Goal: Information Seeking & Learning: Learn about a topic

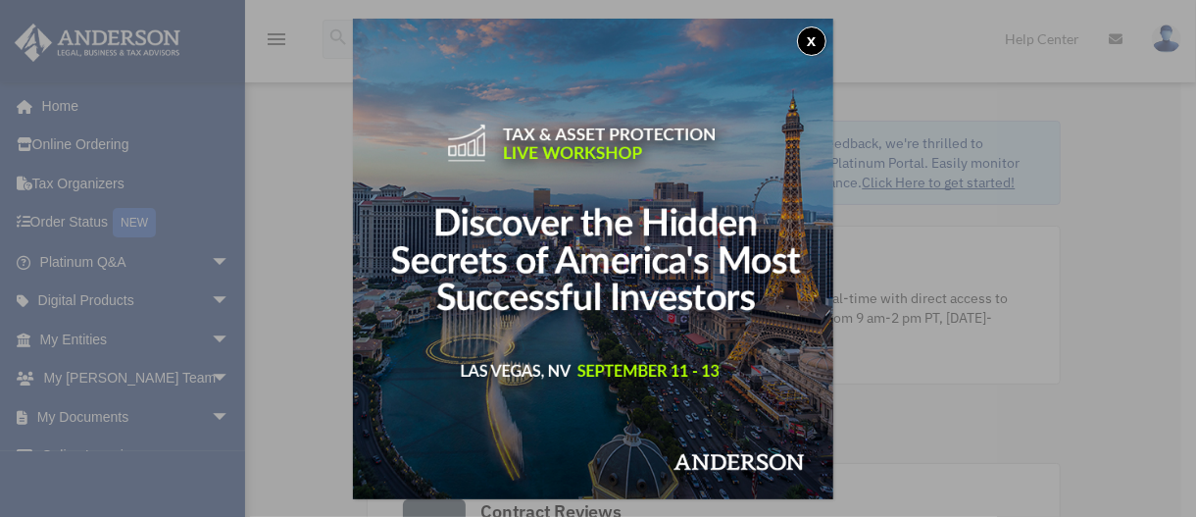
click at [815, 38] on button "x" at bounding box center [811, 40] width 29 height 29
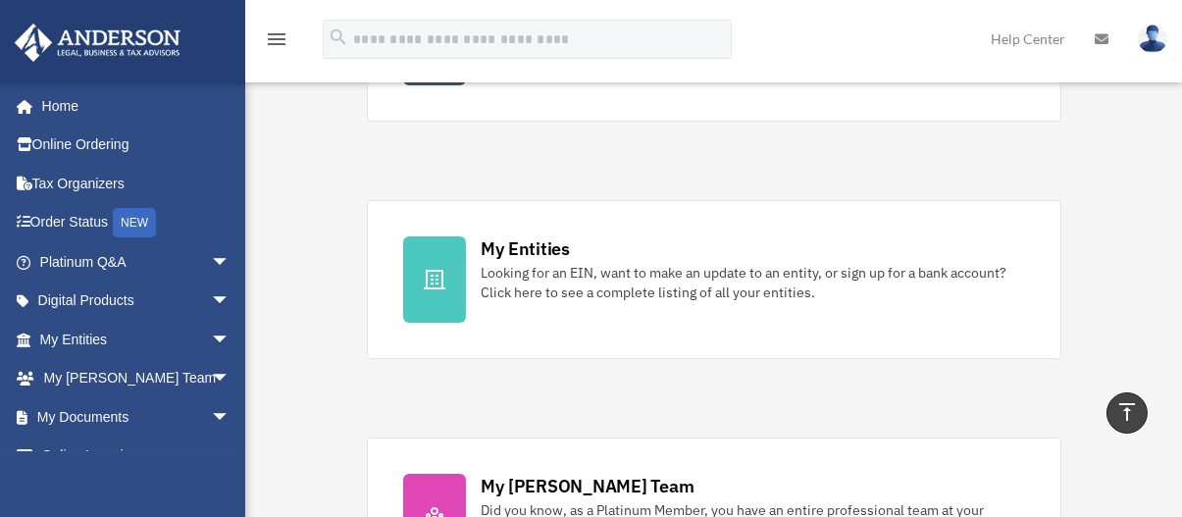
scroll to position [490, 0]
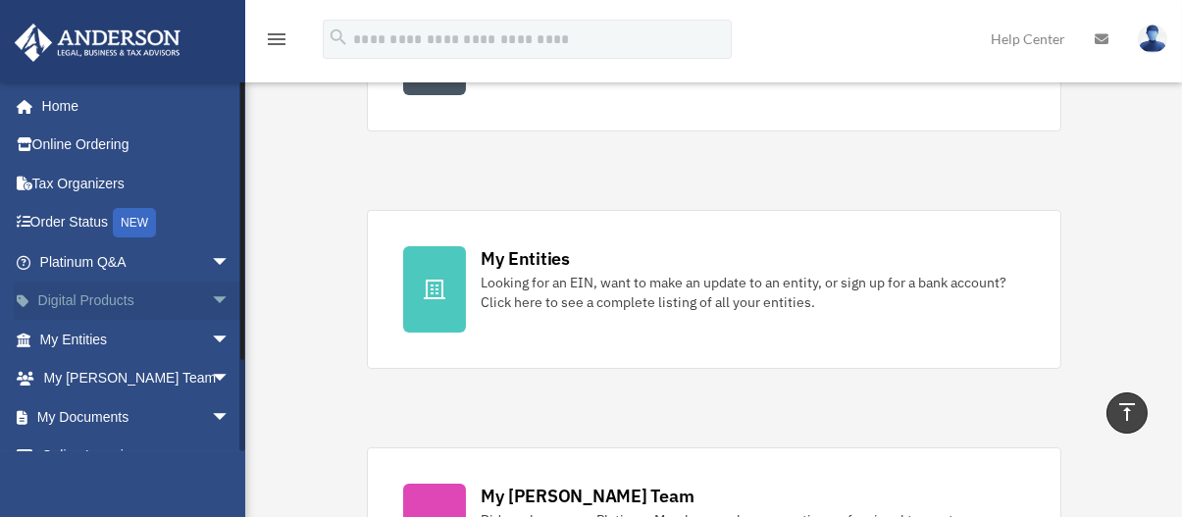
click at [75, 299] on link "Digital Products arrow_drop_down" at bounding box center [137, 300] width 246 height 39
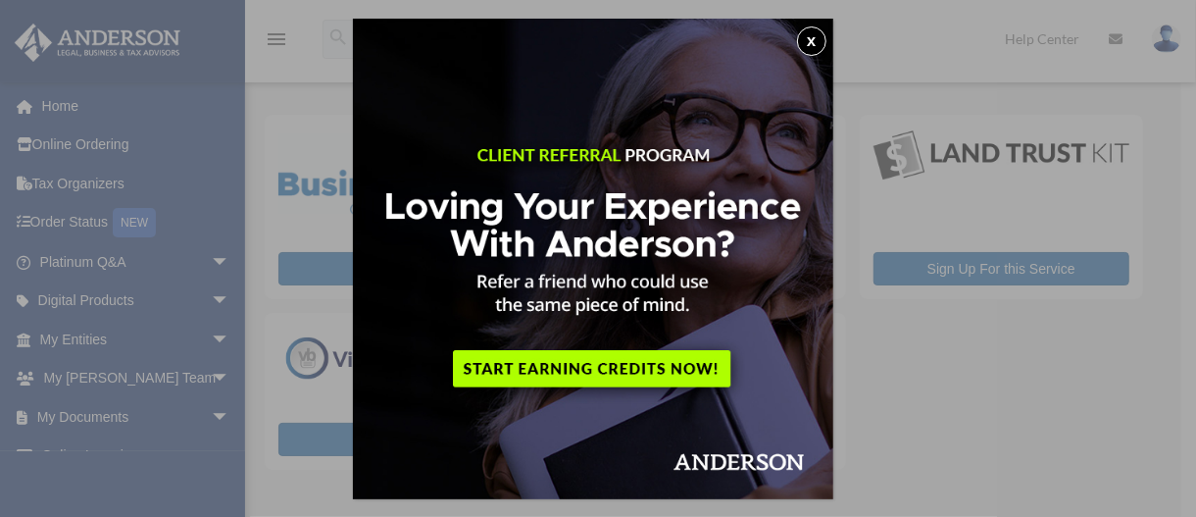
click at [816, 38] on button "x" at bounding box center [811, 40] width 29 height 29
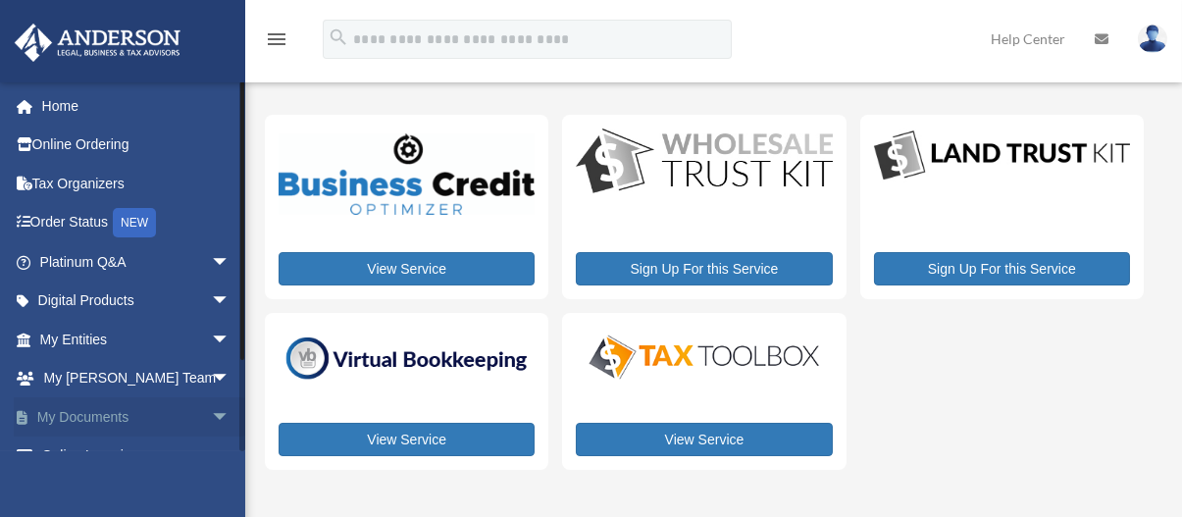
click at [211, 411] on span "arrow_drop_down" at bounding box center [230, 417] width 39 height 40
click at [211, 258] on span "arrow_drop_down" at bounding box center [230, 262] width 39 height 40
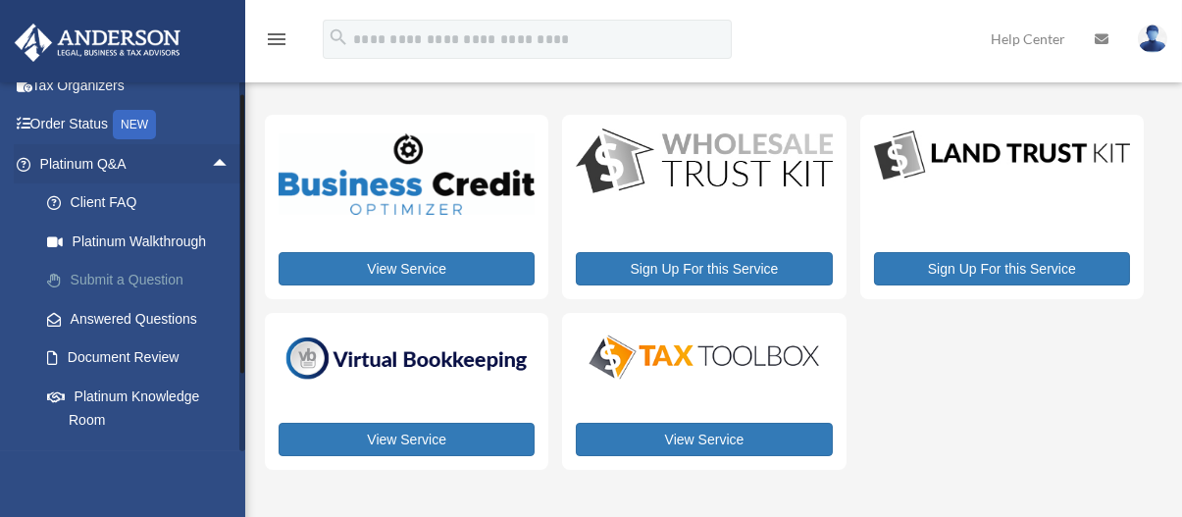
scroll to position [196, 0]
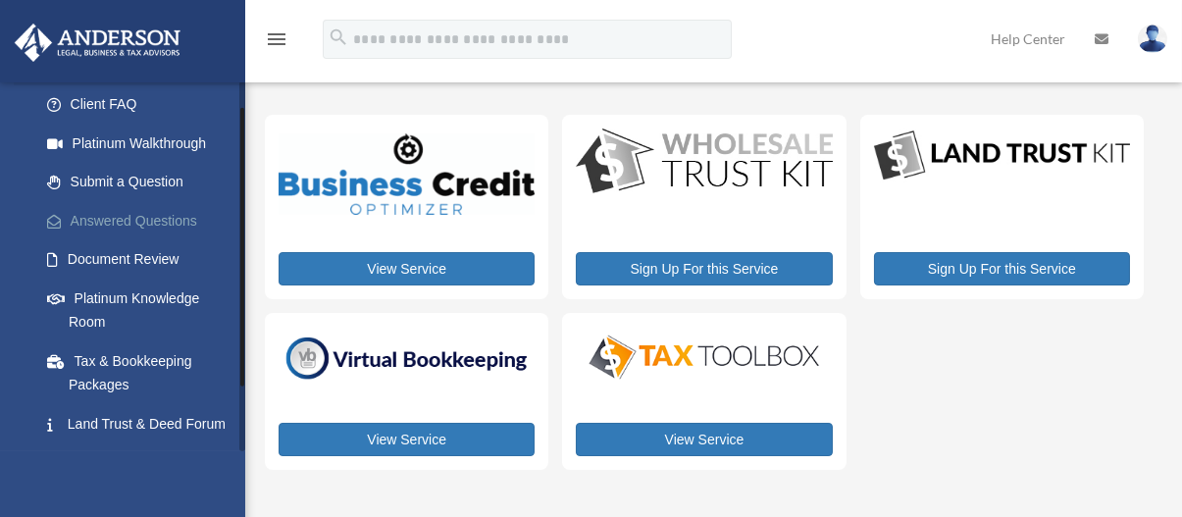
click at [107, 221] on link "Answered Questions" at bounding box center [143, 220] width 232 height 39
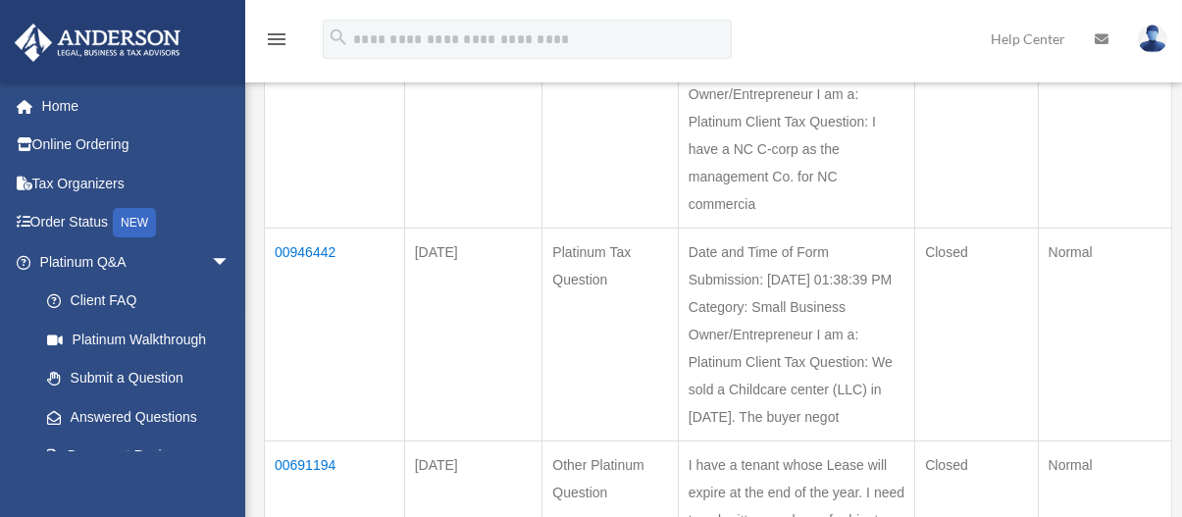
scroll to position [392, 0]
